Goal: Check status: Check status

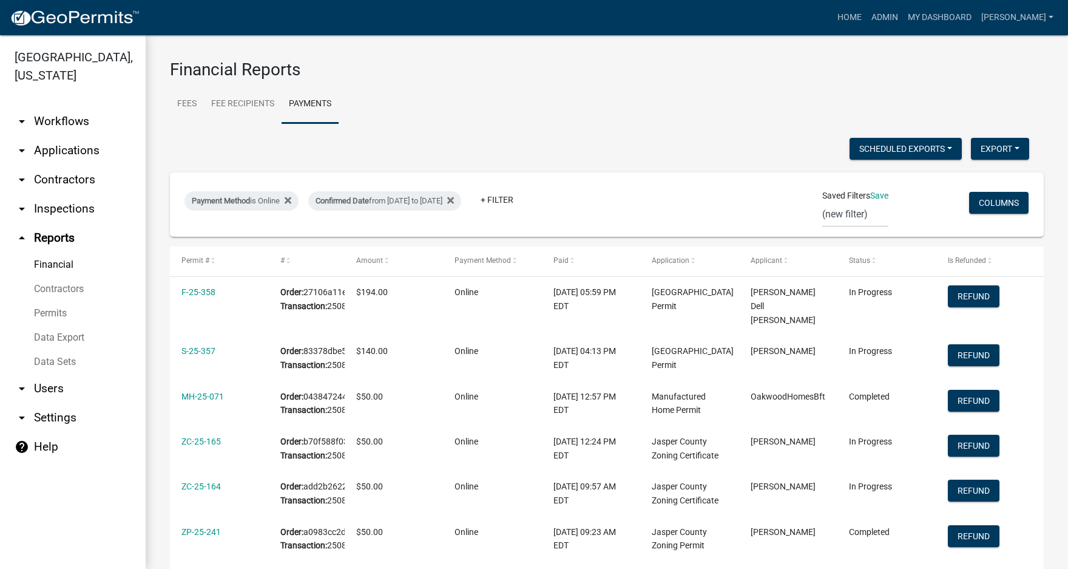
select select "3: 100"
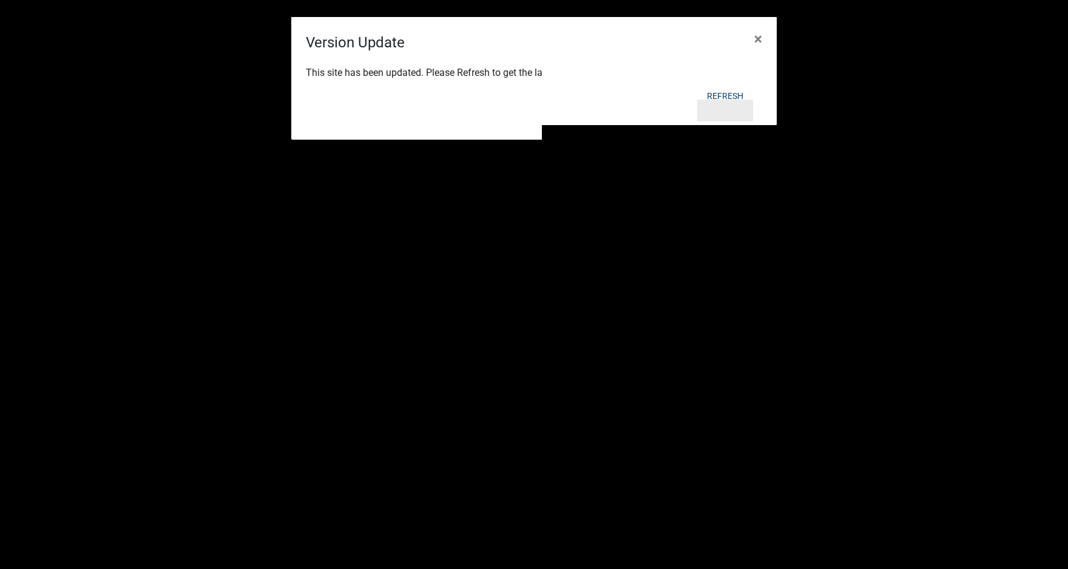
click at [740, 112] on button "Refresh" at bounding box center [725, 111] width 56 height 22
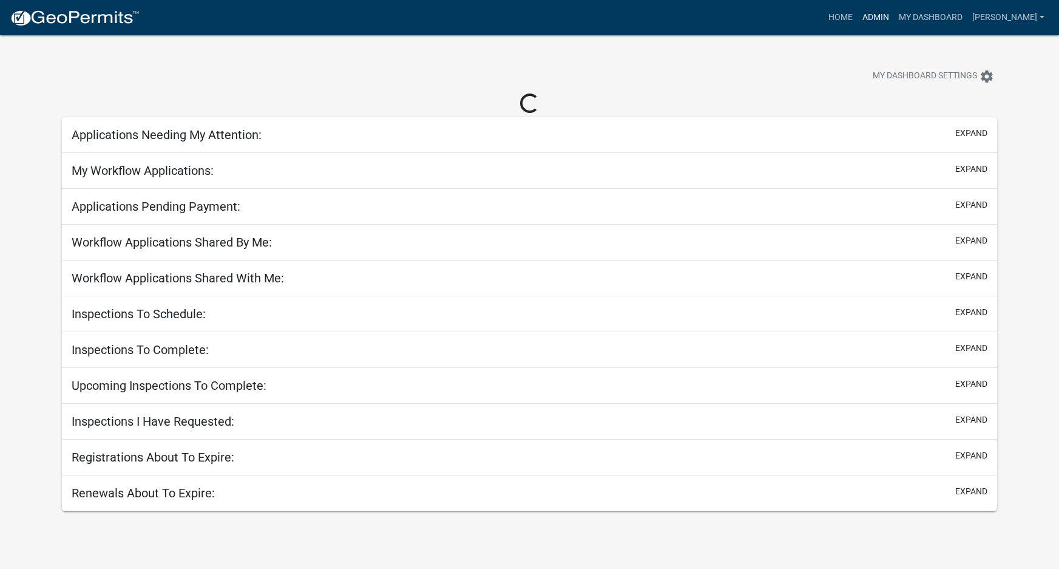
click at [894, 14] on link "Admin" at bounding box center [875, 17] width 36 height 23
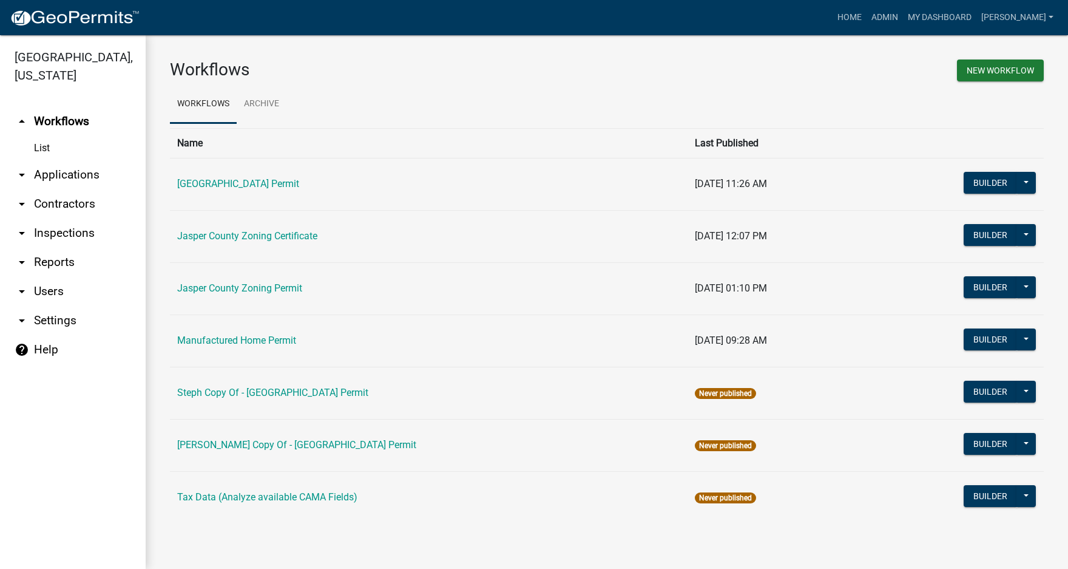
click at [78, 174] on link "arrow_drop_down Applications" at bounding box center [73, 174] width 146 height 29
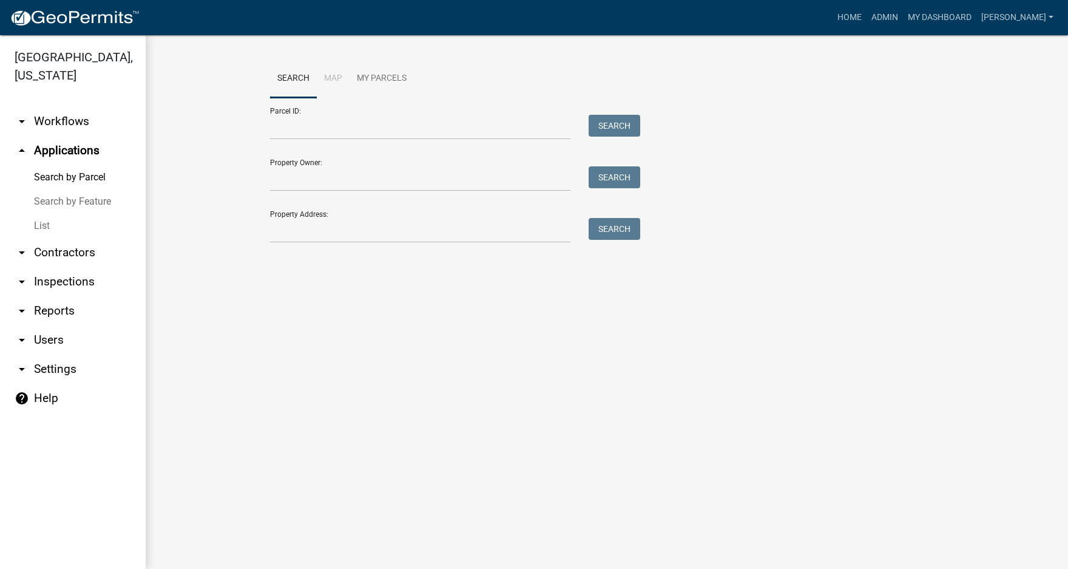
click at [46, 223] on link "List" at bounding box center [73, 226] width 146 height 24
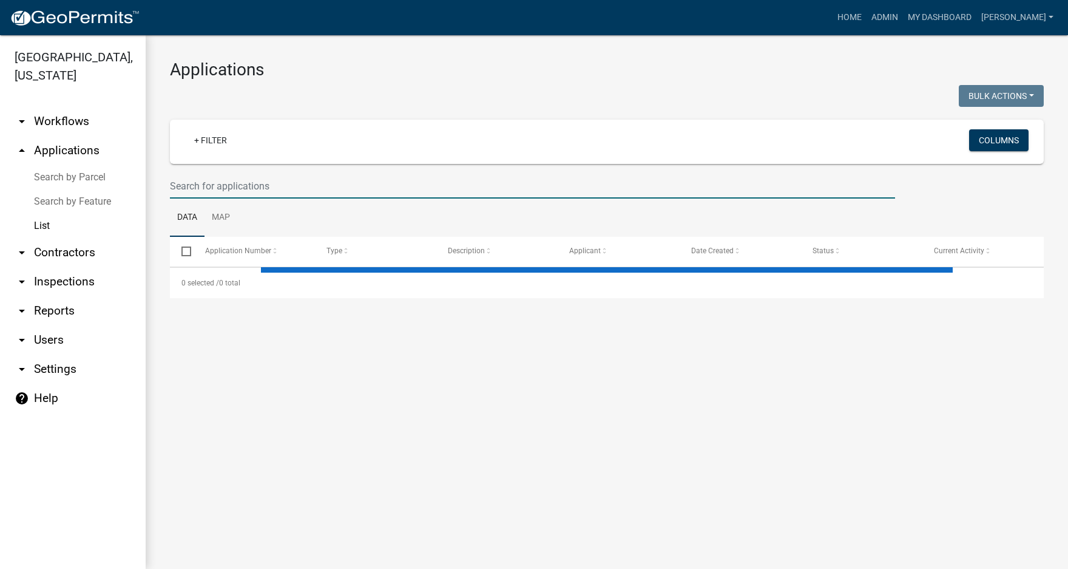
click at [230, 183] on input "text" at bounding box center [532, 186] width 725 height 25
select select "3: 100"
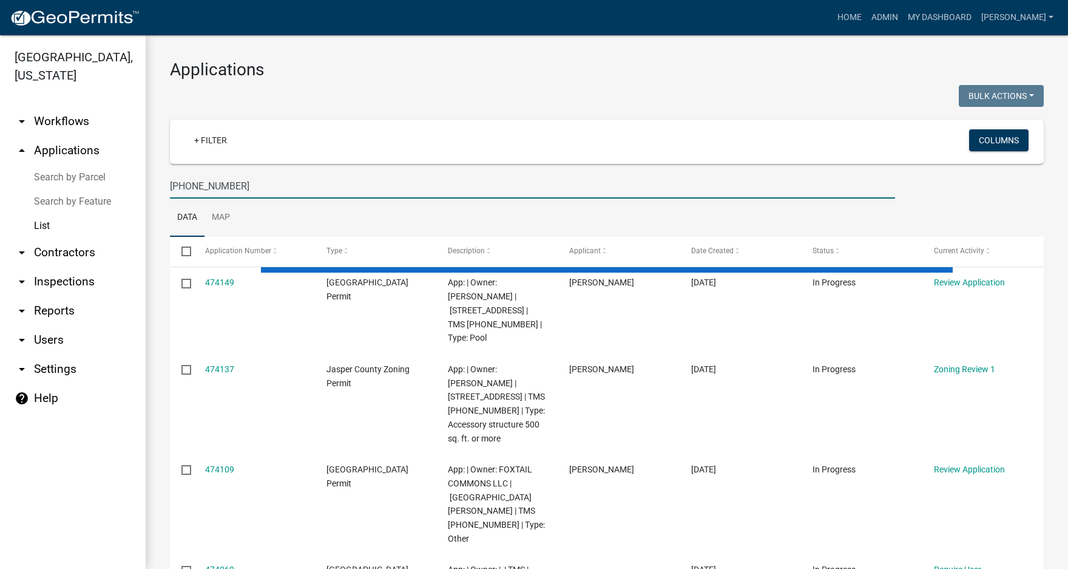
type input "[PHONE_NUMBER]"
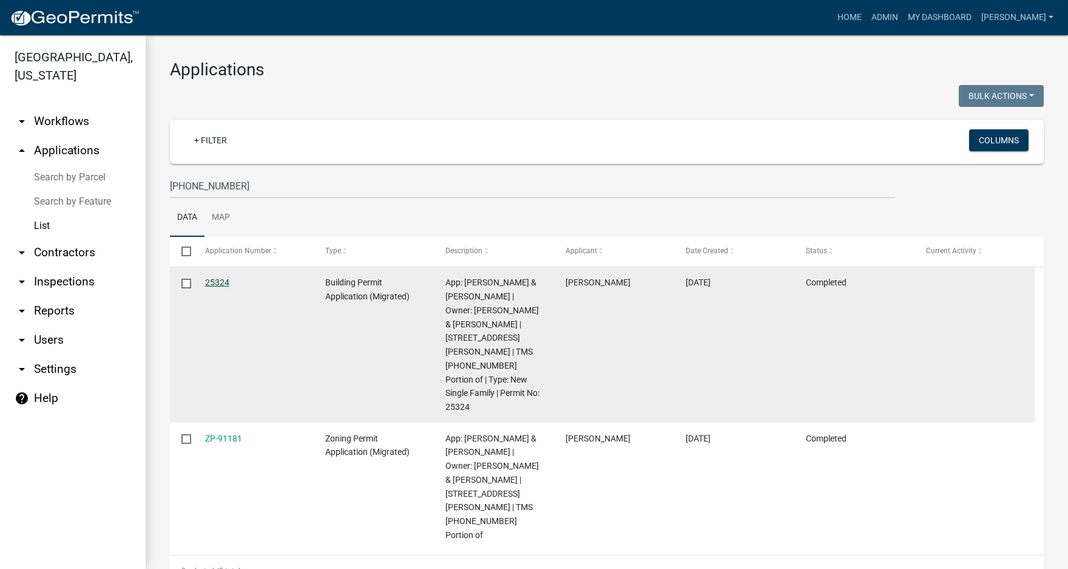
click at [223, 279] on link "25324" at bounding box center [217, 282] width 24 height 10
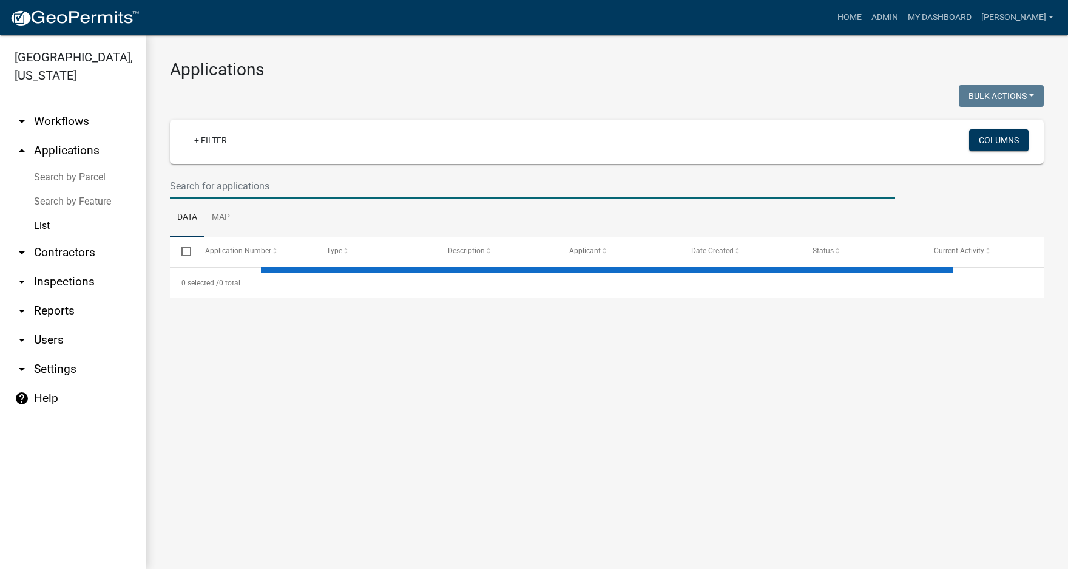
click at [206, 177] on input "text" at bounding box center [532, 186] width 725 height 25
select select "3: 100"
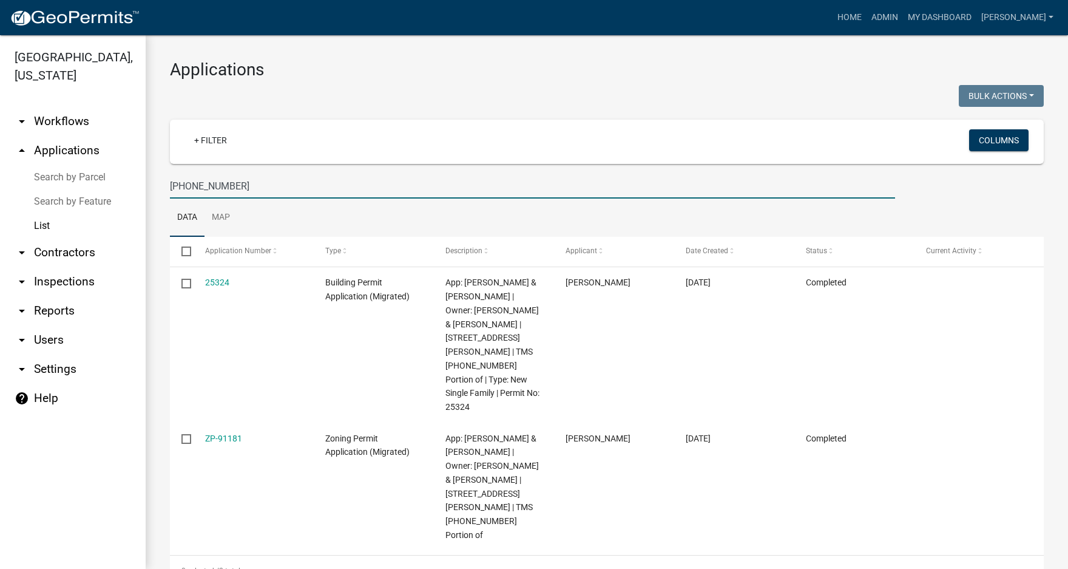
click at [268, 194] on input "[PHONE_NUMBER]" at bounding box center [532, 186] width 725 height 25
drag, startPoint x: 231, startPoint y: 184, endPoint x: 131, endPoint y: 194, distance: 100.6
click at [131, 194] on div "[GEOGRAPHIC_DATA], [US_STATE] arrow_drop_down Workflows List arrow_drop_up Appl…" at bounding box center [534, 301] width 1068 height 533
type input "[PHONE_NUMBER]"
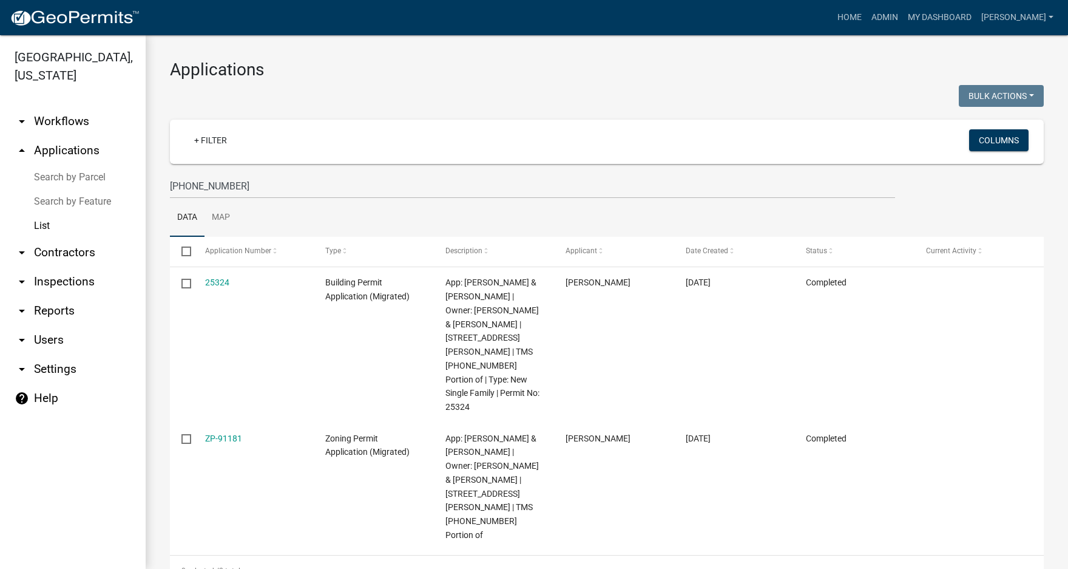
click at [226, 281] on link "25324" at bounding box center [217, 282] width 24 height 10
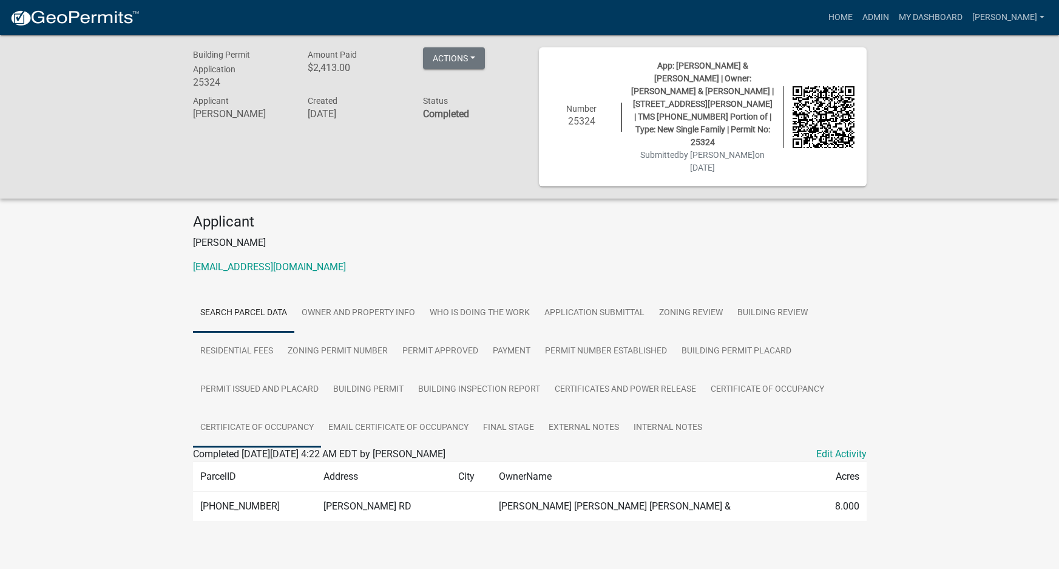
click at [268, 408] on link "Certificate of Occupancy" at bounding box center [257, 427] width 128 height 39
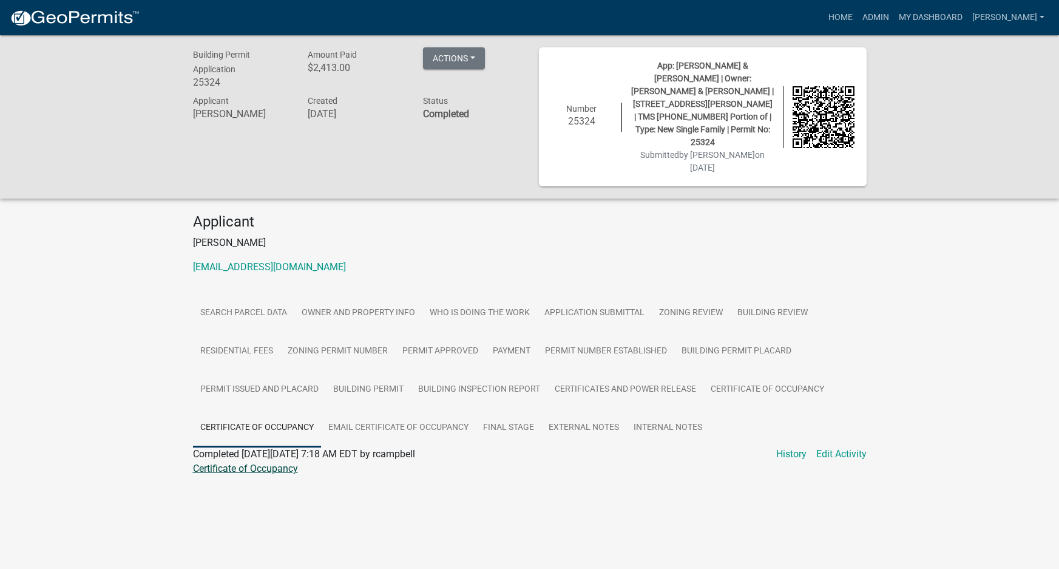
click at [262, 462] on link "Certificate of Occupancy" at bounding box center [245, 468] width 105 height 12
click at [359, 370] on link "Building Permit" at bounding box center [368, 389] width 85 height 39
click at [220, 462] on link "Building Permit" at bounding box center [226, 468] width 66 height 12
